Goal: Understand process/instructions: Learn how to perform a task or action

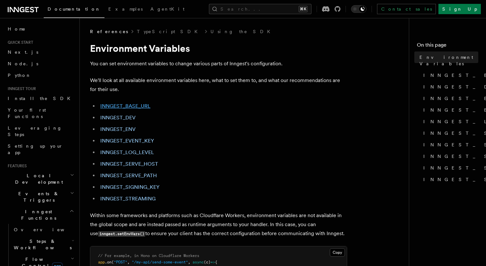
click at [140, 104] on link "INNGEST_BASE_URL" at bounding box center [125, 106] width 50 height 6
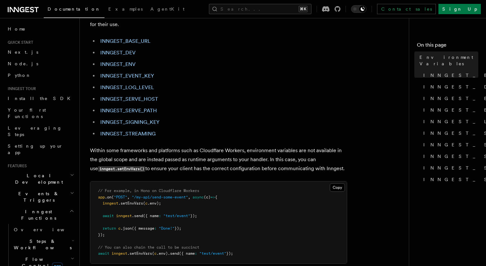
scroll to position [32, 0]
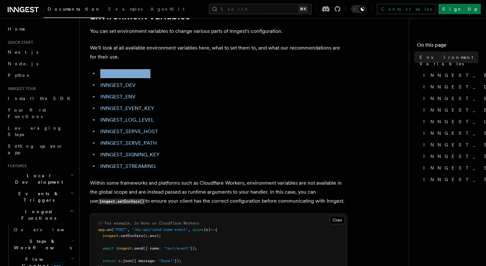
drag, startPoint x: 164, startPoint y: 74, endPoint x: 100, endPoint y: 74, distance: 63.7
click at [100, 74] on li "INNGEST_BASE_URL" at bounding box center [222, 73] width 249 height 9
copy link "INNGEST_BASE_URL"
